Goal: Find specific page/section: Find specific page/section

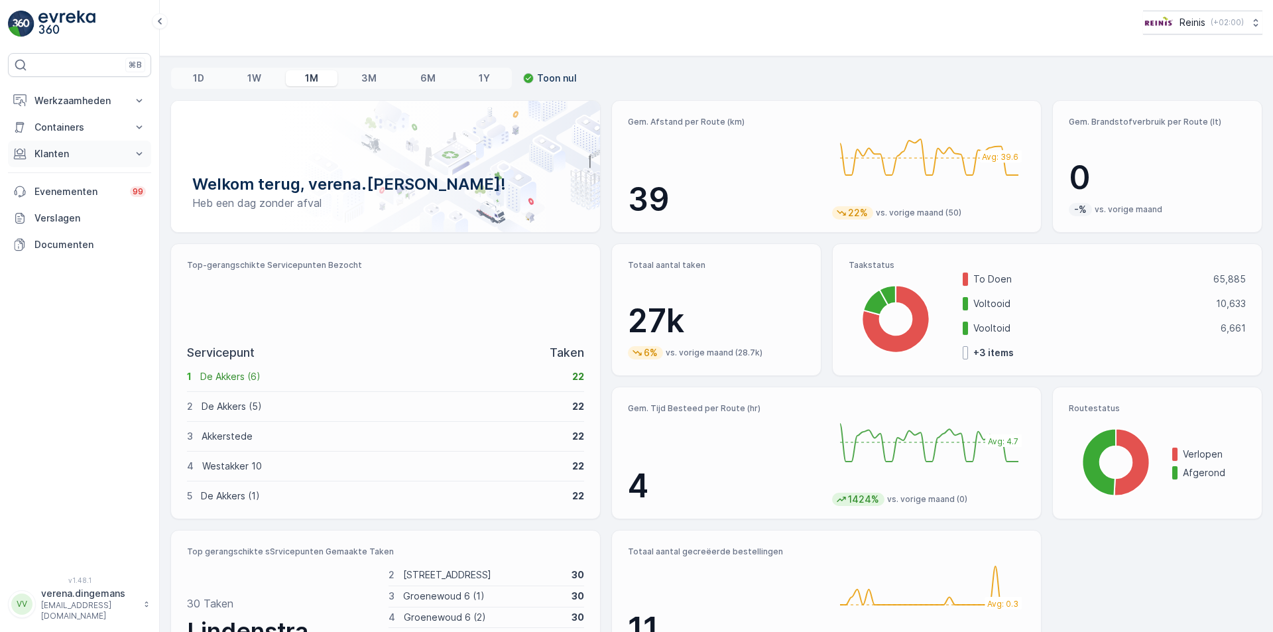
click at [64, 143] on button "Klanten" at bounding box center [79, 154] width 143 height 27
click at [65, 123] on p "Containers" at bounding box center [79, 127] width 90 height 13
click at [57, 99] on p "Werkzaamheden" at bounding box center [79, 100] width 90 height 13
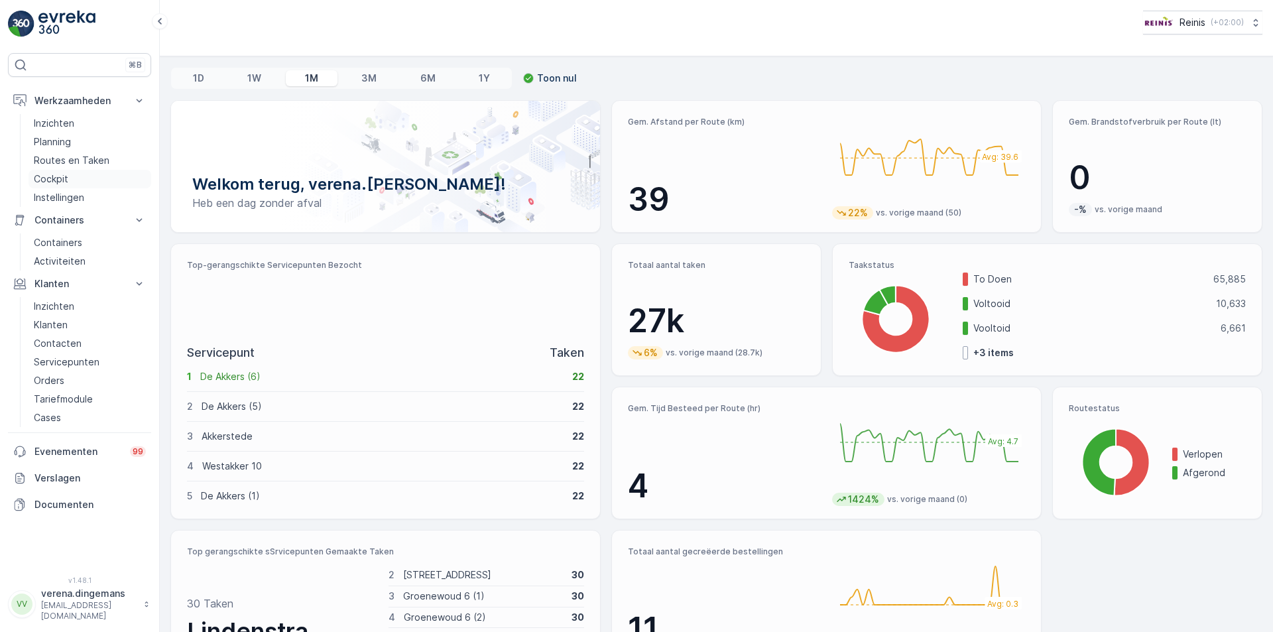
click at [52, 180] on p "Cockpit" at bounding box center [51, 178] width 34 height 13
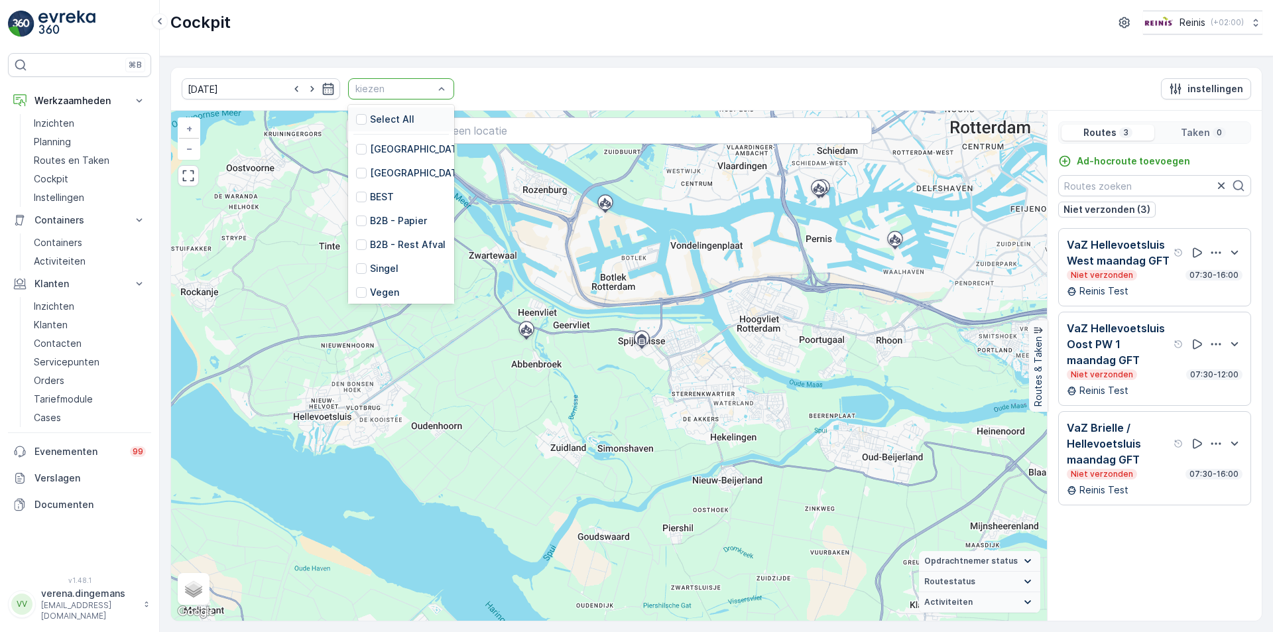
click at [404, 112] on div "Select All" at bounding box center [401, 119] width 106 height 24
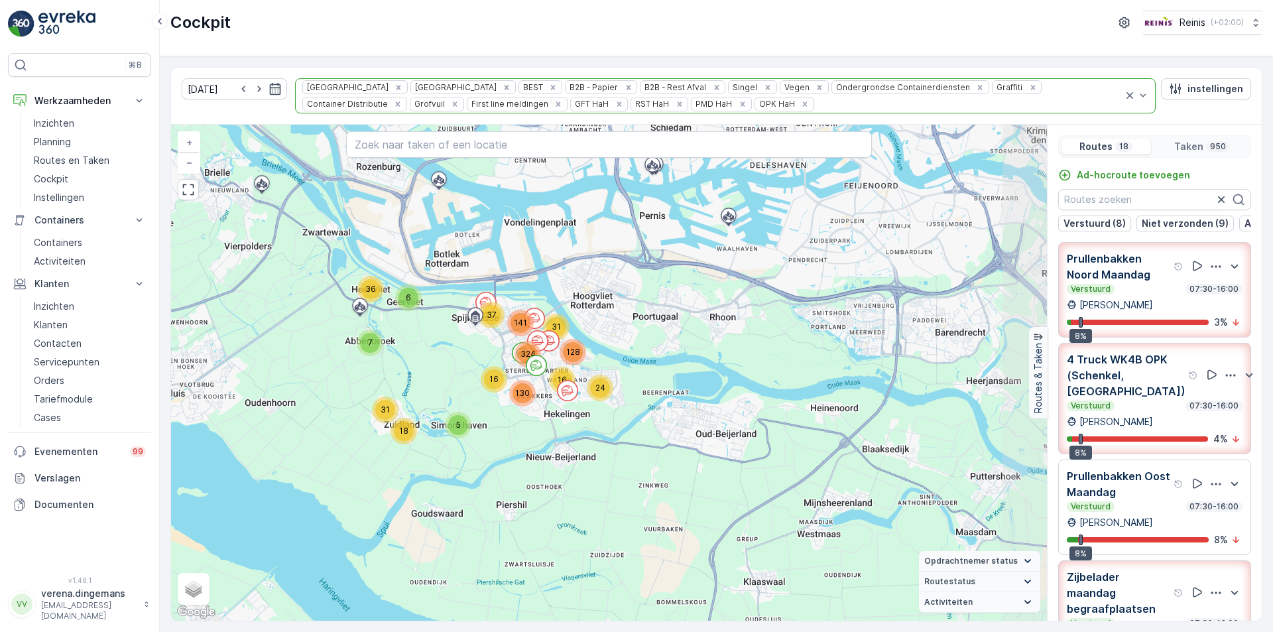
drag, startPoint x: 832, startPoint y: 377, endPoint x: 655, endPoint y: 239, distance: 224.8
click at [655, 239] on div "6 16 16 24 31 36 7 18 128 31 141 37 5 130 324 + − Satelliet stappenplan Terrein…" at bounding box center [609, 373] width 876 height 496
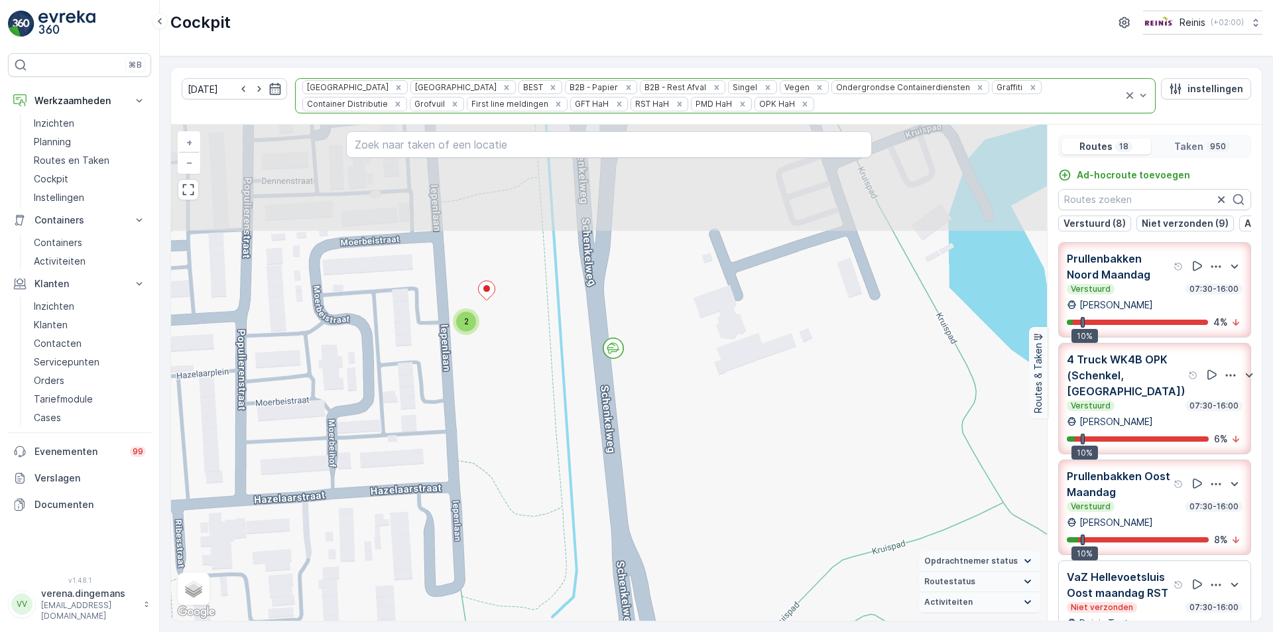
drag, startPoint x: 749, startPoint y: 294, endPoint x: 772, endPoint y: 422, distance: 130.1
click at [772, 422] on div "2 2 2 2 2 2 2 2 2 2 2 2 2 2 3 2 2 2 2 2 2 2 2 2 2 2 2 3 2 2 2 3 3 2 6 2 2 2 2 2…" at bounding box center [609, 373] width 876 height 496
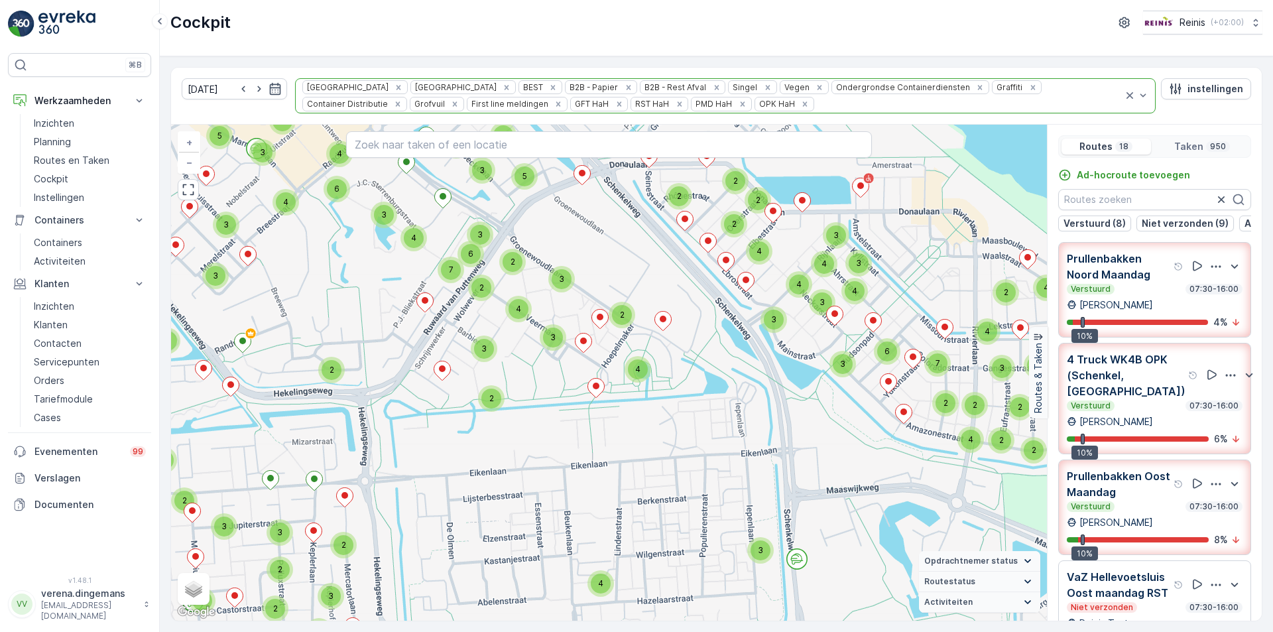
drag, startPoint x: 776, startPoint y: 332, endPoint x: 840, endPoint y: 481, distance: 162.5
click at [840, 481] on div "2 3 2 2 2 2 2 2 4 3 2 2 3 3 2 2 3 6 4 3 8 2 5 3 2 2 5 3 3 3 3 2 2 3 2 4 2 2 5 3…" at bounding box center [609, 373] width 876 height 496
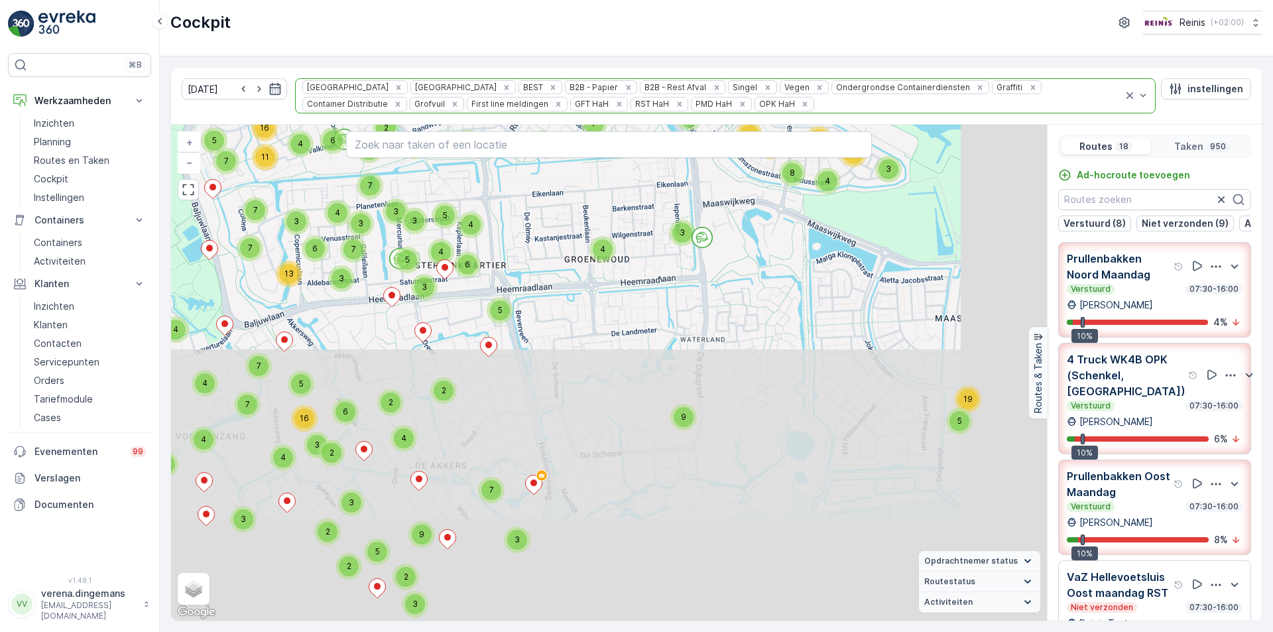
drag, startPoint x: 852, startPoint y: 515, endPoint x: 734, endPoint y: 229, distance: 309.2
click at [734, 229] on div "5 5 3 4 2 3 3 11 5 2 5 4 3 5 5 11 11 2 2 8 2 3 4 8 11 2 3 3 3 3 4 3 2 4 4 2 6 3…" at bounding box center [609, 373] width 876 height 496
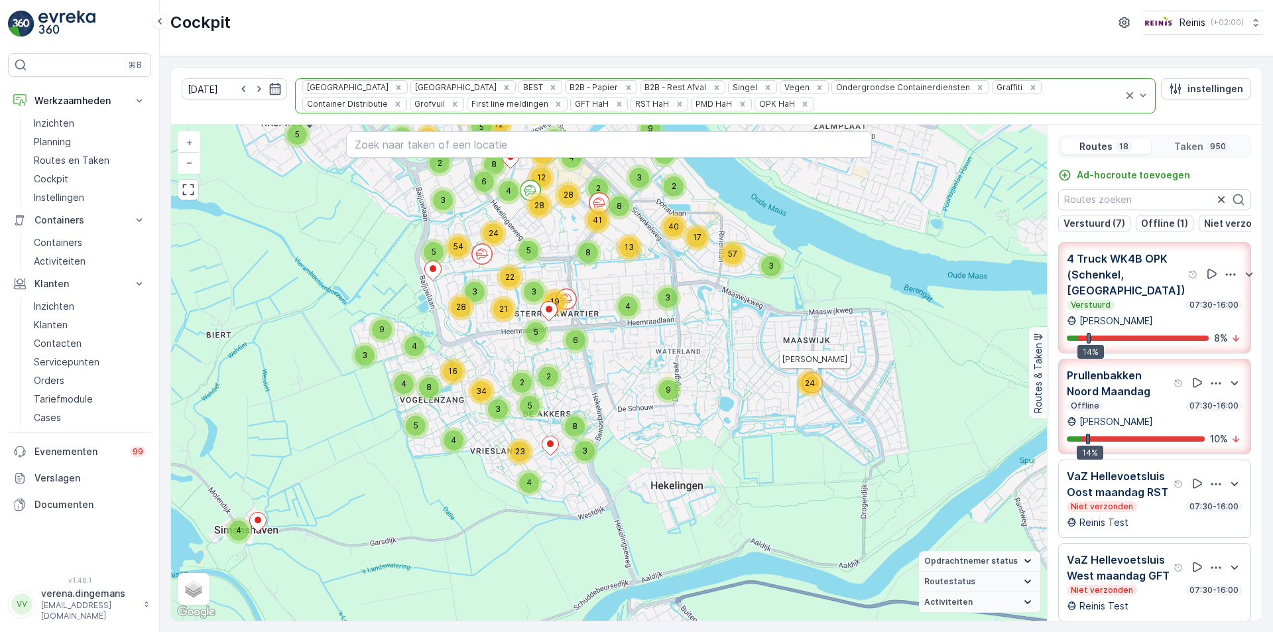
drag, startPoint x: 920, startPoint y: 262, endPoint x: 787, endPoint y: 314, distance: 142.3
click at [787, 314] on div "2 5 12 5 21 4 10 2 8 6 22 12 5 24 5 6 6 9 6 4 2 8 17 40 3 57 24 9 9 2 3 4 3 4 3…" at bounding box center [609, 373] width 876 height 496
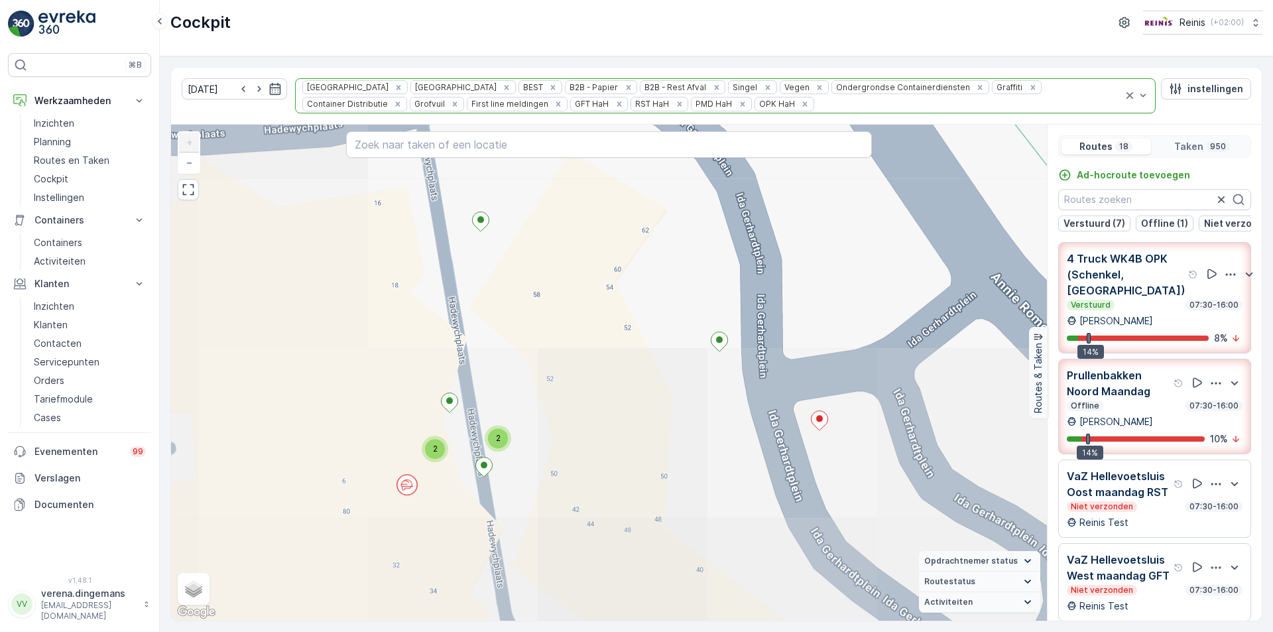
drag, startPoint x: 587, startPoint y: 467, endPoint x: 886, endPoint y: 152, distance: 433.3
click at [886, 152] on div "2 2 2 2 2 2 2 2 2 2 2 2 2 2 + − Satelliet stappenplan Terrein Hybride Leaflet S…" at bounding box center [609, 373] width 876 height 496
